Goal: Transaction & Acquisition: Purchase product/service

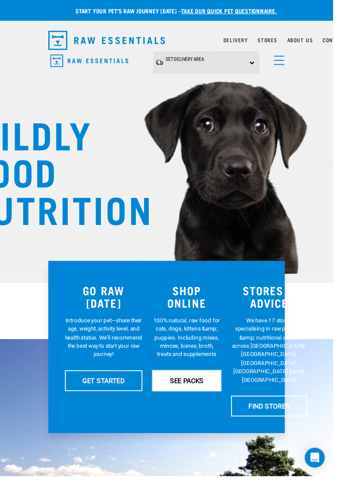
click at [192, 390] on link "SEE PACKS" at bounding box center [193, 395] width 71 height 22
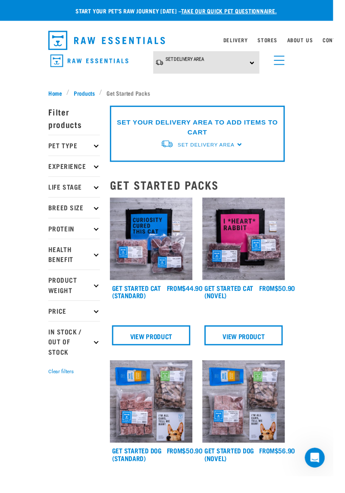
click at [93, 154] on p "Pet Type" at bounding box center [76, 151] width 53 height 22
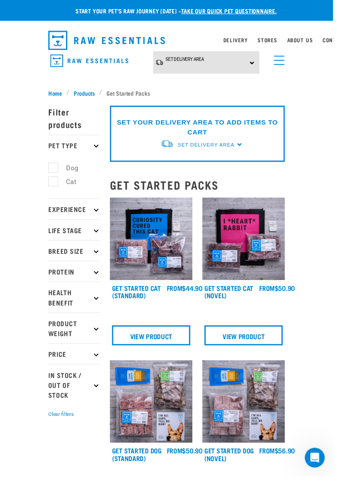
click at [56, 169] on label "Dog" at bounding box center [70, 174] width 30 height 11
click at [56, 170] on input "Dog" at bounding box center [53, 173] width 6 height 6
checkbox input "true"
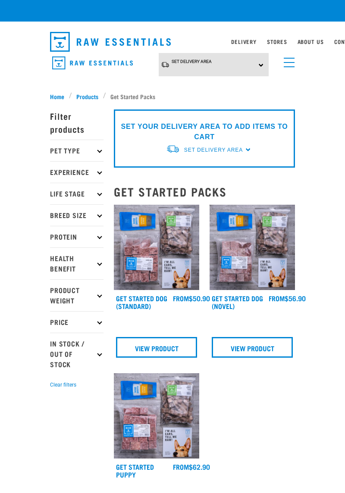
checkbox input "true"
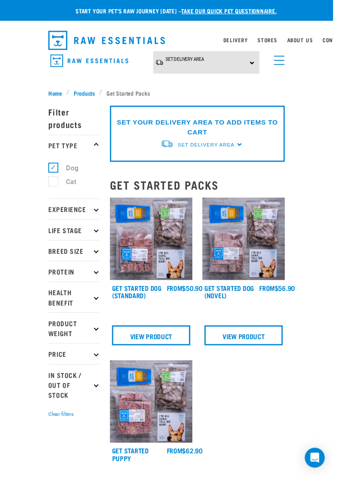
click at [85, 260] on p "Breed Size" at bounding box center [76, 260] width 53 height 22
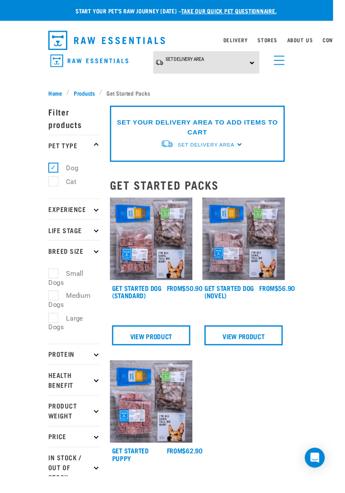
click at [58, 278] on label "Small Dogs" at bounding box center [68, 288] width 36 height 20
click at [56, 279] on input "Small Dogs" at bounding box center [53, 282] width 6 height 6
checkbox input "true"
click at [56, 304] on label "Medium Dogs" at bounding box center [72, 311] width 44 height 20
click at [56, 304] on input "Medium Dogs" at bounding box center [53, 305] width 6 height 6
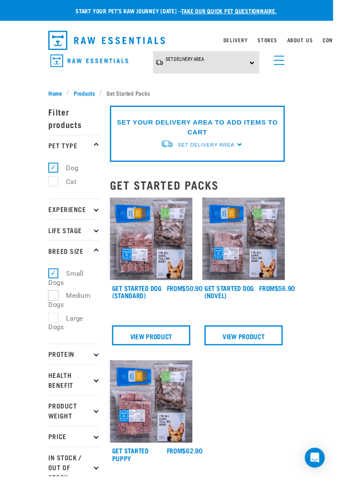
checkbox input "true"
click at [87, 96] on div "× Filter products Pet Type Dog Cat Experience New Raw Feeder Experienced Raw Fe…" at bounding box center [77, 471] width 64 height 751
click at [88, 92] on span "Products" at bounding box center [87, 96] width 22 height 9
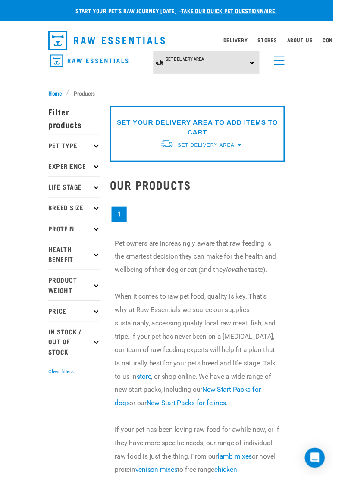
click at [99, 150] on icon at bounding box center [99, 150] width 5 height 5
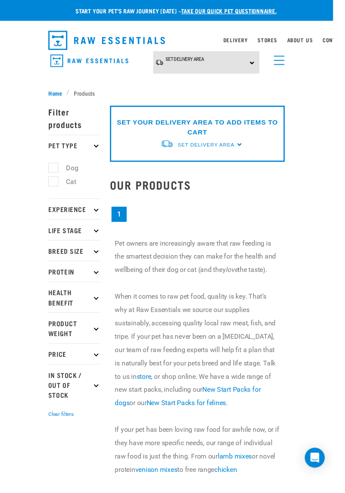
click at [55, 175] on label "Dog" at bounding box center [70, 174] width 30 height 11
click at [55, 175] on input "Dog" at bounding box center [53, 173] width 6 height 6
checkbox input "true"
click at [102, 242] on p "Life Stage" at bounding box center [76, 238] width 53 height 22
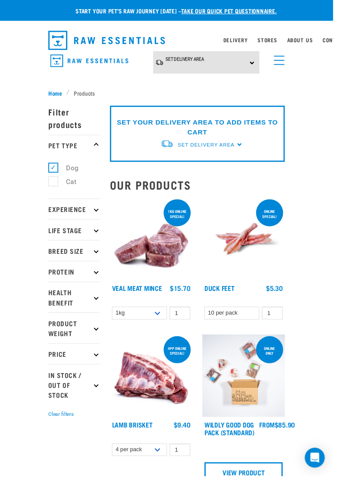
click at [98, 236] on p "Life Stage" at bounding box center [76, 238] width 53 height 22
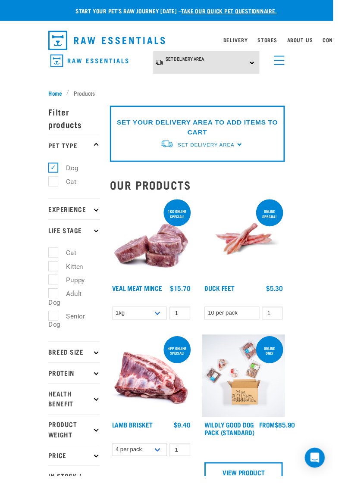
click at [54, 308] on label "Adult Dog" at bounding box center [67, 309] width 35 height 20
click at [54, 306] on input "Adult Dog" at bounding box center [53, 303] width 6 height 6
checkbox input "true"
click at [97, 367] on p "Breed Size" at bounding box center [76, 365] width 53 height 22
click at [98, 365] on icon at bounding box center [99, 364] width 5 height 5
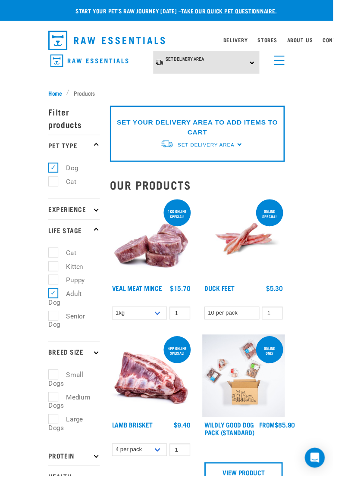
click at [55, 389] on label "Small Dogs" at bounding box center [68, 393] width 36 height 20
click at [55, 389] on input "Small Dogs" at bounding box center [53, 387] width 6 height 6
checkbox input "true"
click at [56, 409] on label "Medium Dogs" at bounding box center [72, 416] width 44 height 20
click at [56, 409] on input "Medium Dogs" at bounding box center [53, 410] width 6 height 6
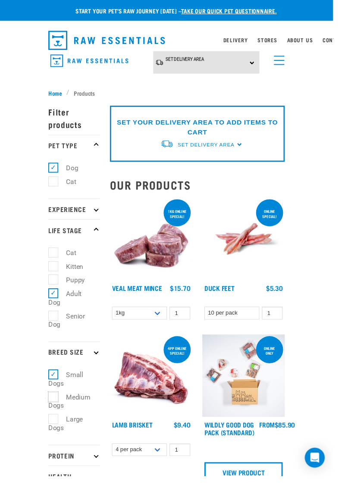
checkbox input "true"
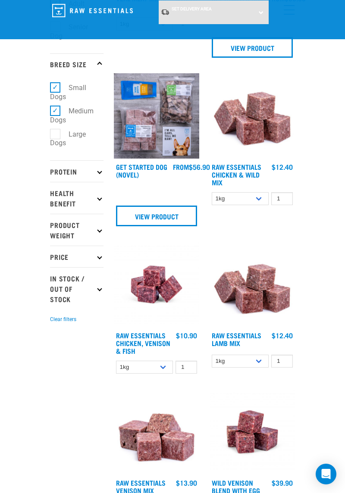
scroll to position [234, 0]
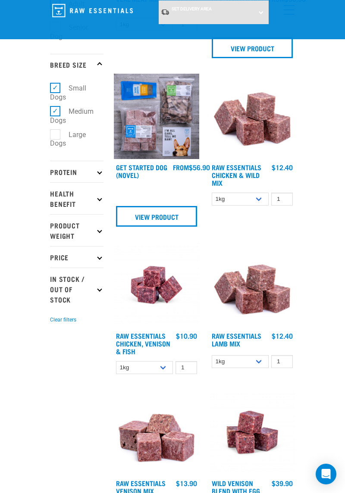
click at [277, 123] on img at bounding box center [252, 116] width 85 height 85
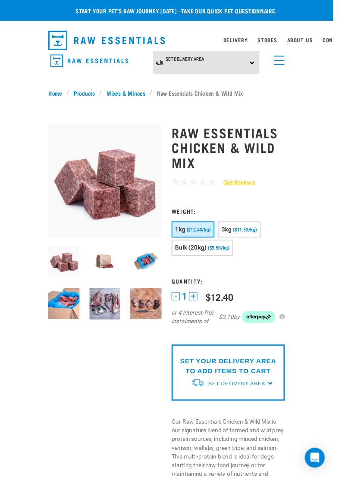
click at [262, 66] on div "Set Delivery Area [GEOGRAPHIC_DATA] [GEOGRAPHIC_DATA]" at bounding box center [214, 65] width 110 height 24
click at [192, 88] on link "[GEOGRAPHIC_DATA]" at bounding box center [202, 89] width 86 height 14
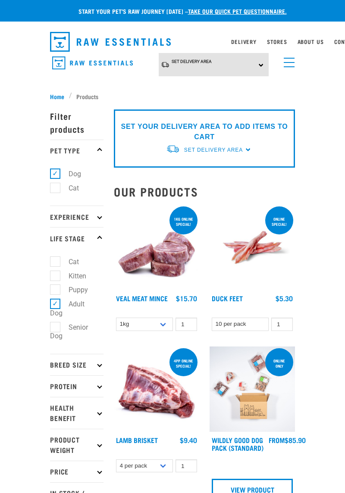
select select
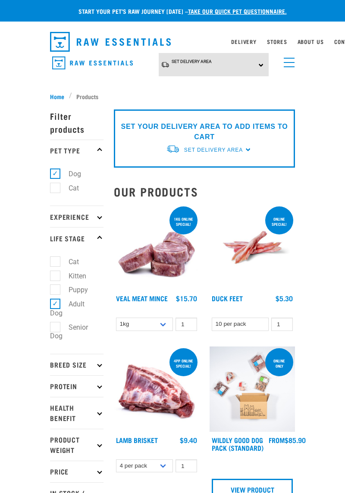
select select
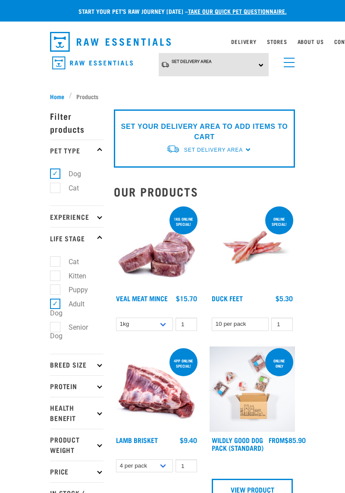
select select
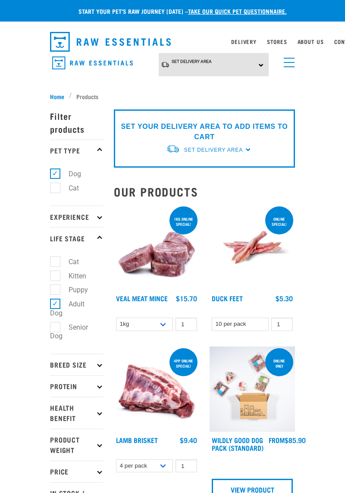
select select
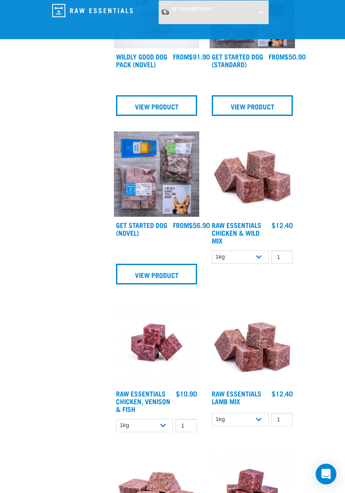
scroll to position [487, 0]
click at [268, 184] on img at bounding box center [252, 173] width 85 height 85
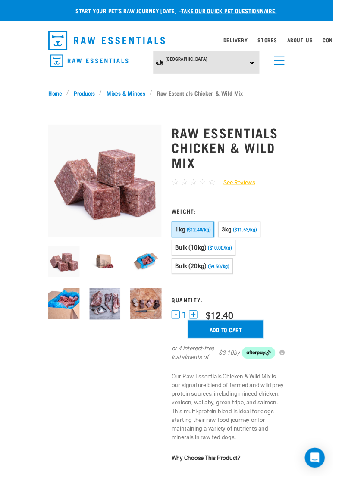
click at [254, 340] on input "Add to cart" at bounding box center [234, 341] width 78 height 18
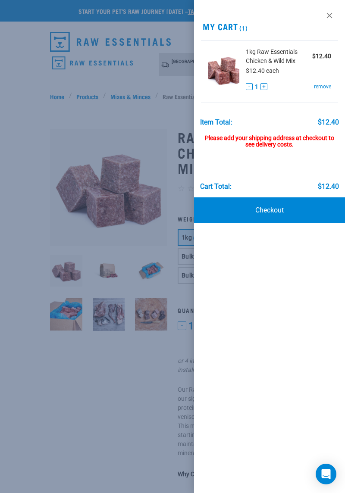
click at [123, 374] on div at bounding box center [172, 246] width 345 height 493
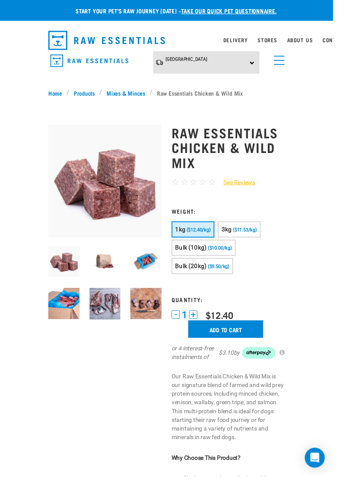
click at [113, 265] on img at bounding box center [109, 271] width 32 height 32
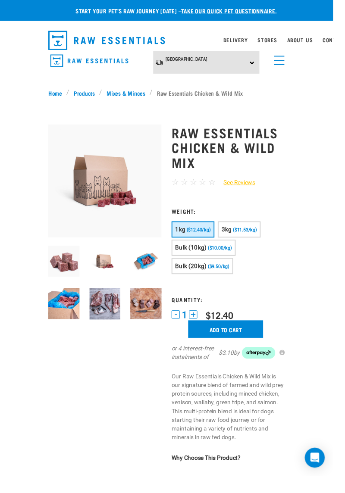
click at [166, 268] on img at bounding box center [151, 271] width 32 height 32
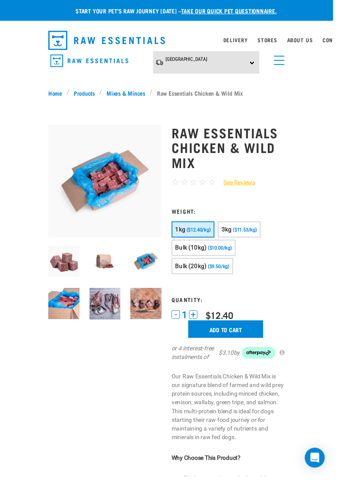
click at [109, 312] on img at bounding box center [109, 314] width 32 height 32
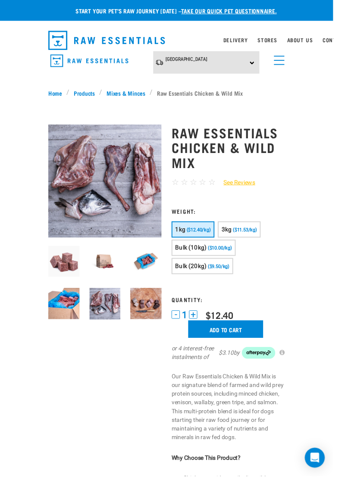
click at [163, 308] on img at bounding box center [151, 314] width 32 height 32
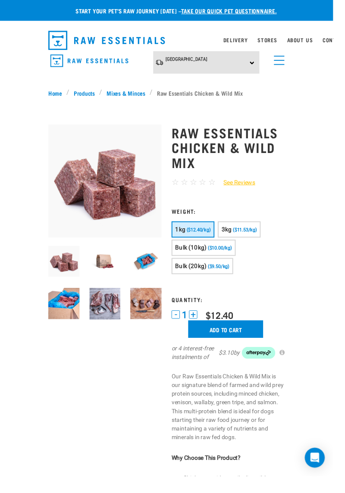
click at [104, 61] on img "dropdown navigation" at bounding box center [92, 62] width 81 height 13
click at [58, 41] on img "dropdown navigation" at bounding box center [110, 42] width 121 height 20
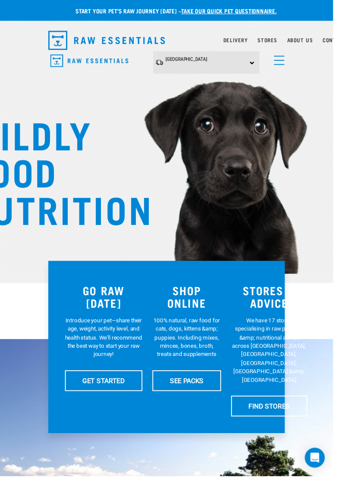
click at [291, 63] on link "menu" at bounding box center [287, 61] width 16 height 16
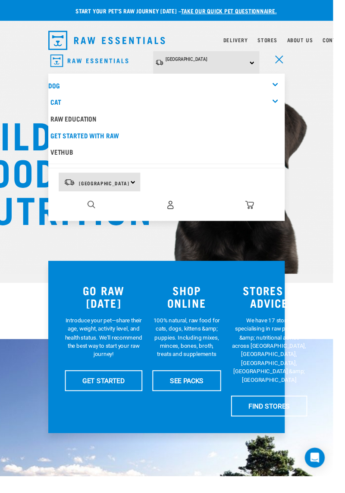
click at [58, 88] on link "Dog" at bounding box center [56, 88] width 12 height 4
click at [287, 85] on div "Dog" at bounding box center [172, 88] width 245 height 17
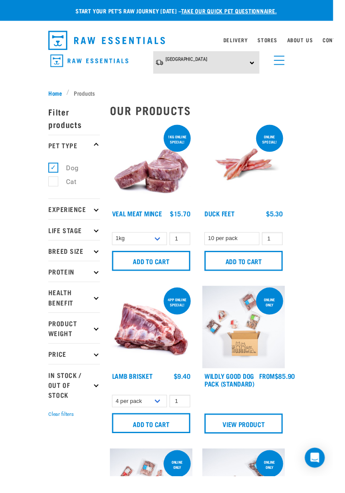
click at [100, 276] on p "Protein" at bounding box center [76, 281] width 53 height 22
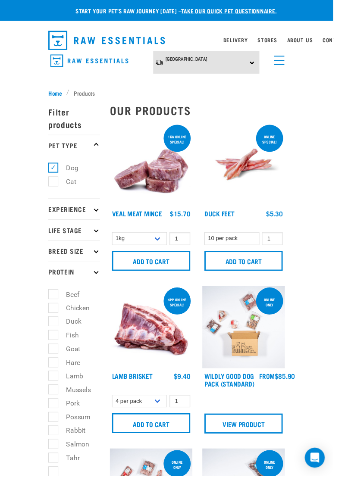
click at [98, 280] on icon at bounding box center [99, 281] width 5 height 5
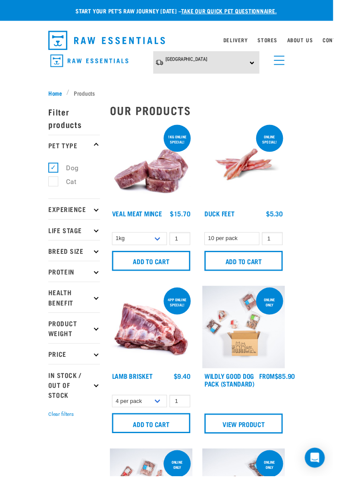
click at [99, 366] on icon at bounding box center [99, 366] width 5 height 5
click at [56, 385] on label "Under $20" at bounding box center [68, 395] width 36 height 20
click at [56, 386] on input "Under $20" at bounding box center [53, 389] width 6 height 6
checkbox input "true"
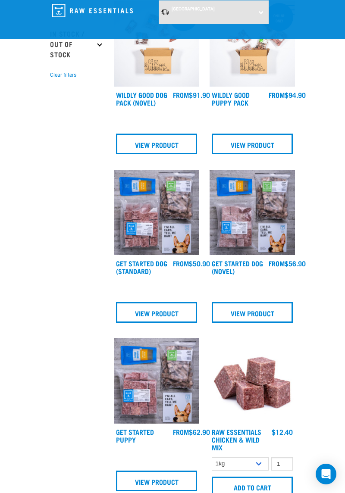
scroll to position [386, 0]
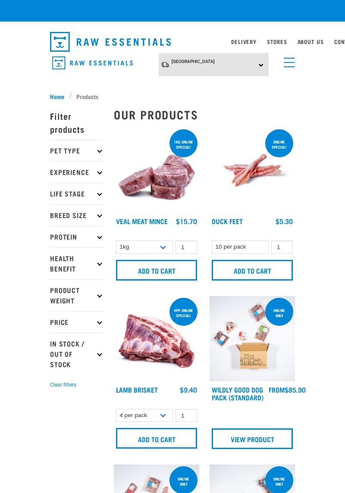
checkbox input "true"
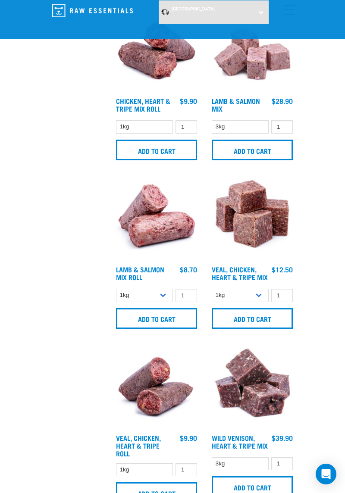
scroll to position [1924, 0]
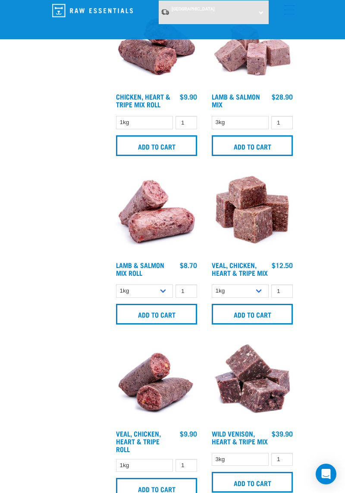
click at [163, 223] on img at bounding box center [156, 214] width 85 height 85
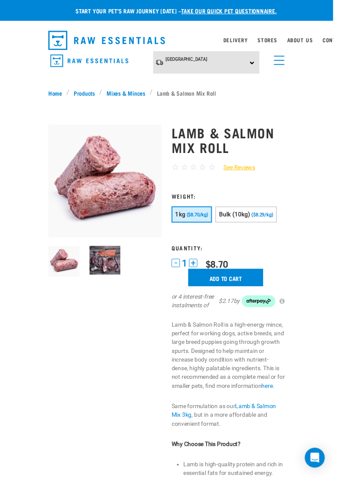
click at [113, 267] on img at bounding box center [109, 270] width 32 height 30
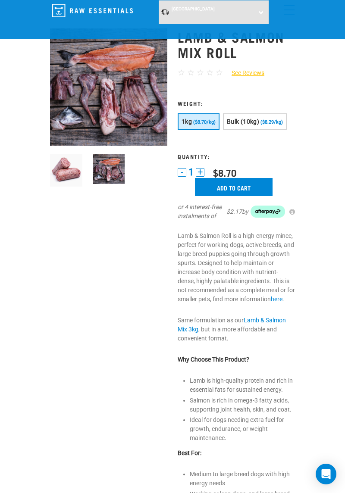
scroll to position [35, 0]
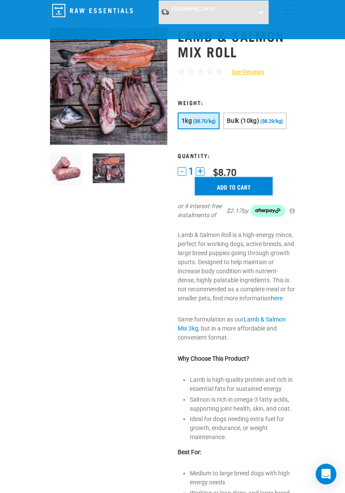
click at [242, 180] on input "Add to cart" at bounding box center [234, 186] width 78 height 18
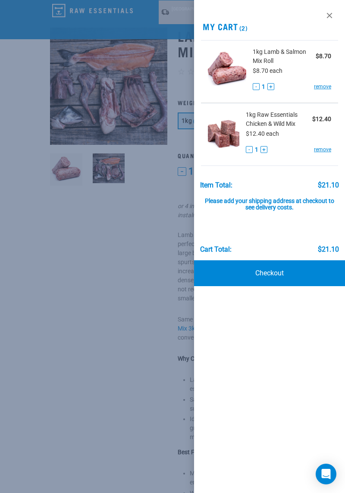
click at [125, 369] on div at bounding box center [172, 246] width 345 height 493
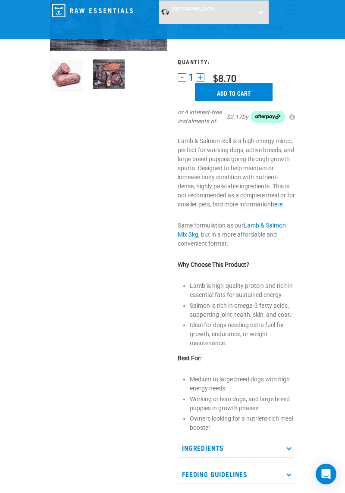
scroll to position [129, 0]
click at [21, 63] on div "Start your pet’s raw journey today – take our quick pet questionnaire. Delivery…" at bounding box center [172, 443] width 345 height 1144
click at [19, 64] on div "Start your pet’s raw journey today – take our quick pet questionnaire. Delivery…" at bounding box center [172, 443] width 345 height 1144
click at [18, 63] on div "Start your pet’s raw journey today – take our quick pet questionnaire. Delivery…" at bounding box center [172, 443] width 345 height 1144
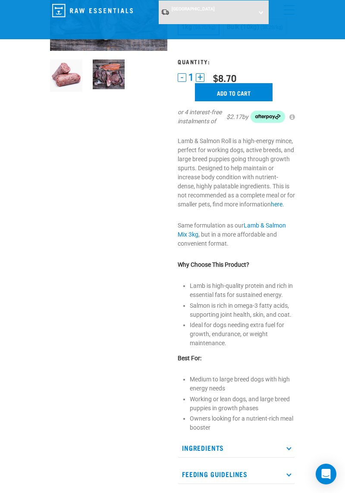
click at [18, 61] on div "Start your pet’s raw journey today – take our quick pet questionnaire. Delivery…" at bounding box center [172, 443] width 345 height 1144
click at [17, 60] on div "Start your pet’s raw journey today – take our quick pet questionnaire. Delivery…" at bounding box center [172, 443] width 345 height 1144
click at [17, 59] on div "Start your pet’s raw journey today – take our quick pet questionnaire. Delivery…" at bounding box center [172, 443] width 345 height 1144
click at [21, 52] on div "Start your pet’s raw journey today – take our quick pet questionnaire. Delivery…" at bounding box center [172, 443] width 345 height 1144
click at [15, 56] on div "Start your pet’s raw journey today – take our quick pet questionnaire. Delivery…" at bounding box center [172, 443] width 345 height 1144
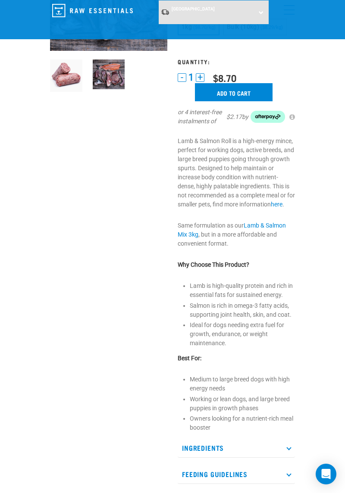
click at [18, 48] on div "Start your pet’s raw journey today – take our quick pet questionnaire. Delivery…" at bounding box center [172, 443] width 345 height 1144
click at [14, 55] on div "Start your pet’s raw journey today – take our quick pet questionnaire. Delivery…" at bounding box center [172, 443] width 345 height 1144
click at [13, 53] on div "Start your pet’s raw journey today – take our quick pet questionnaire. Delivery…" at bounding box center [172, 443] width 345 height 1144
click at [15, 50] on div "Start your pet’s raw journey today – take our quick pet questionnaire. Delivery…" at bounding box center [172, 443] width 345 height 1144
click at [15, 49] on div "Start your pet’s raw journey today – take our quick pet questionnaire. Delivery…" at bounding box center [172, 443] width 345 height 1144
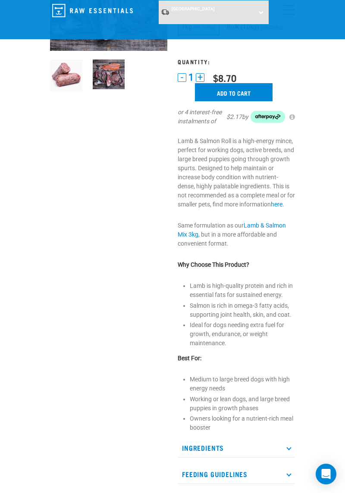
click at [15, 50] on div "Start your pet’s raw journey today – take our quick pet questionnaire. Delivery…" at bounding box center [172, 443] width 345 height 1144
click at [15, 49] on div "Start your pet’s raw journey today – take our quick pet questionnaire. Delivery…" at bounding box center [172, 443] width 345 height 1144
click at [14, 47] on div "Start your pet’s raw journey today – take our quick pet questionnaire. Delivery…" at bounding box center [172, 443] width 345 height 1144
click at [13, 44] on div "Start your pet’s raw journey today – take our quick pet questionnaire. Delivery…" at bounding box center [172, 443] width 345 height 1144
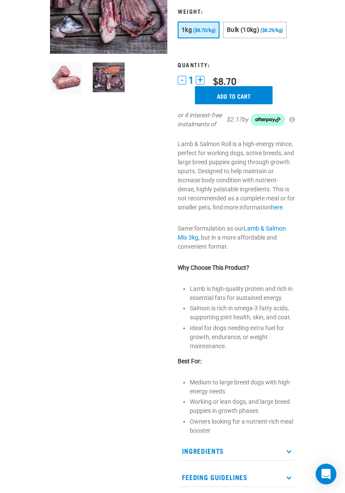
scroll to position [0, 0]
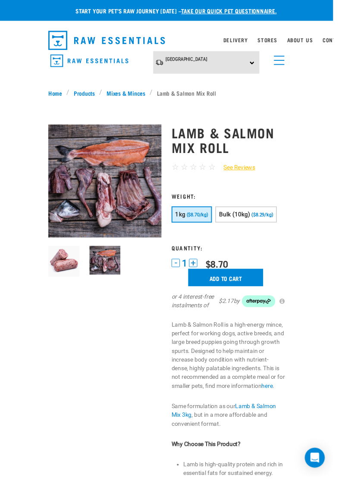
click at [292, 60] on link "menu" at bounding box center [287, 61] width 16 height 16
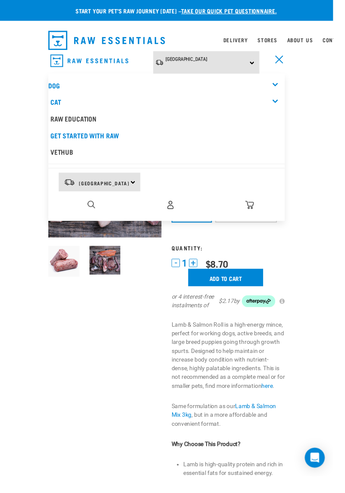
click at [94, 209] on img "dropdown navigation" at bounding box center [95, 212] width 8 height 8
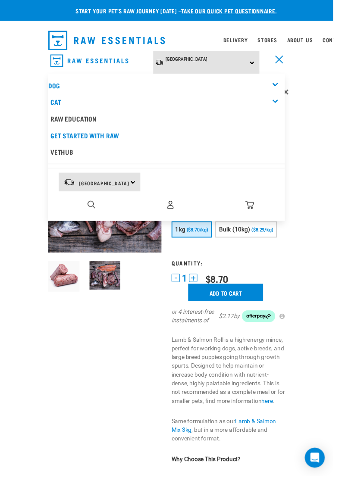
click at [97, 211] on img "dropdown navigation" at bounding box center [95, 212] width 8 height 8
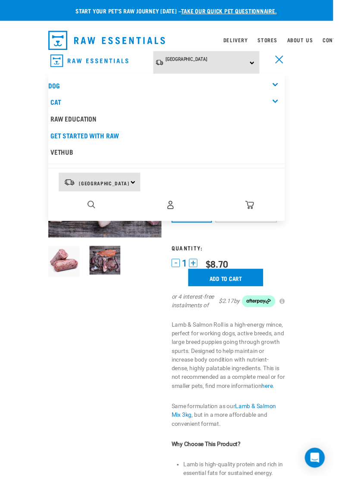
click at [95, 213] on img "dropdown navigation" at bounding box center [95, 212] width 8 height 8
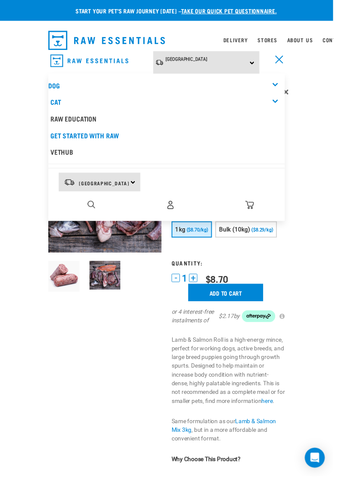
click at [134, 211] on div "2" at bounding box center [176, 212] width 237 height 19
click at [140, 189] on div "North Island North Island South Island" at bounding box center [103, 188] width 85 height 19
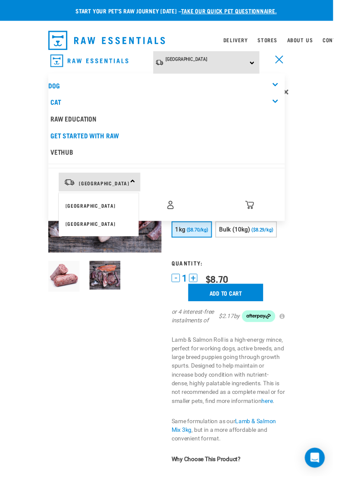
click at [91, 210] on link "[GEOGRAPHIC_DATA]" at bounding box center [102, 213] width 83 height 19
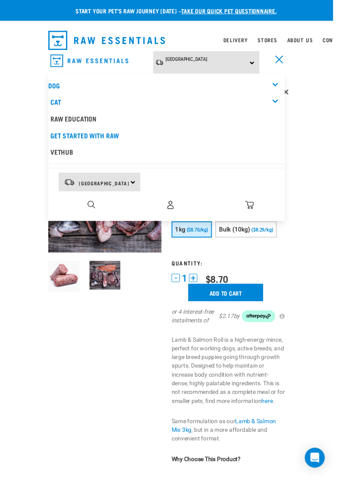
click at [96, 210] on img "dropdown navigation" at bounding box center [95, 212] width 8 height 8
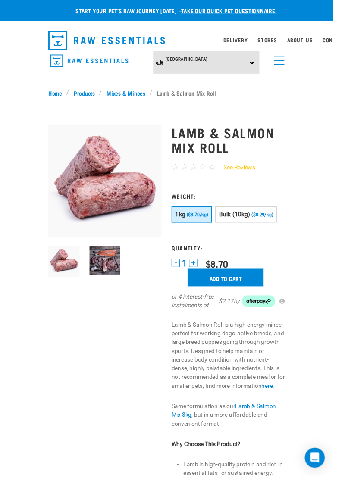
click at [240, 290] on input "Add to cart" at bounding box center [234, 288] width 78 height 18
click at [292, 62] on span "menu" at bounding box center [289, 62] width 11 height 1
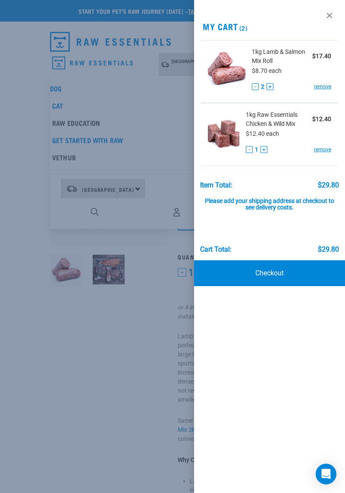
click at [255, 85] on button "-" at bounding box center [255, 86] width 7 height 7
